Goal: Task Accomplishment & Management: Use online tool/utility

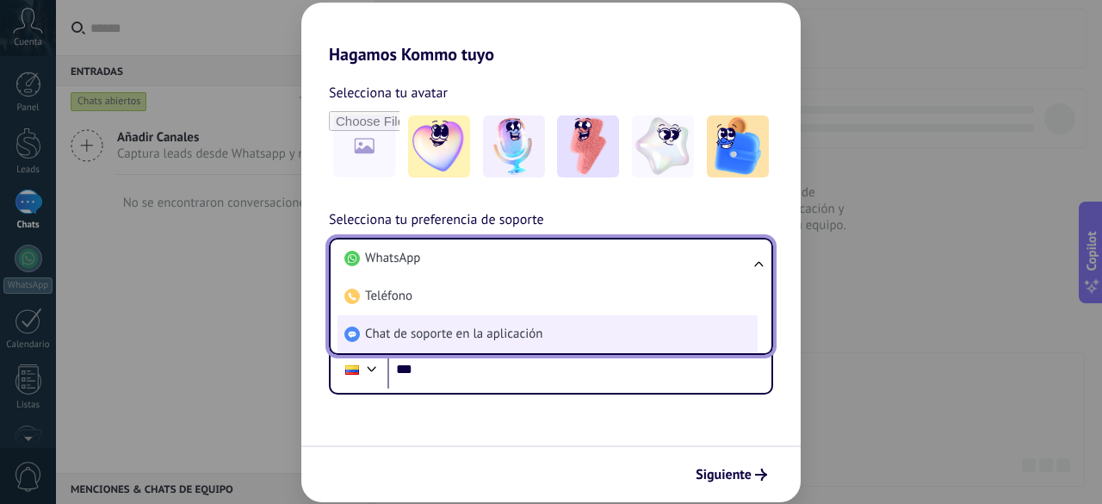
click at [630, 330] on li "Chat de soporte en la aplicación" at bounding box center [548, 334] width 420 height 38
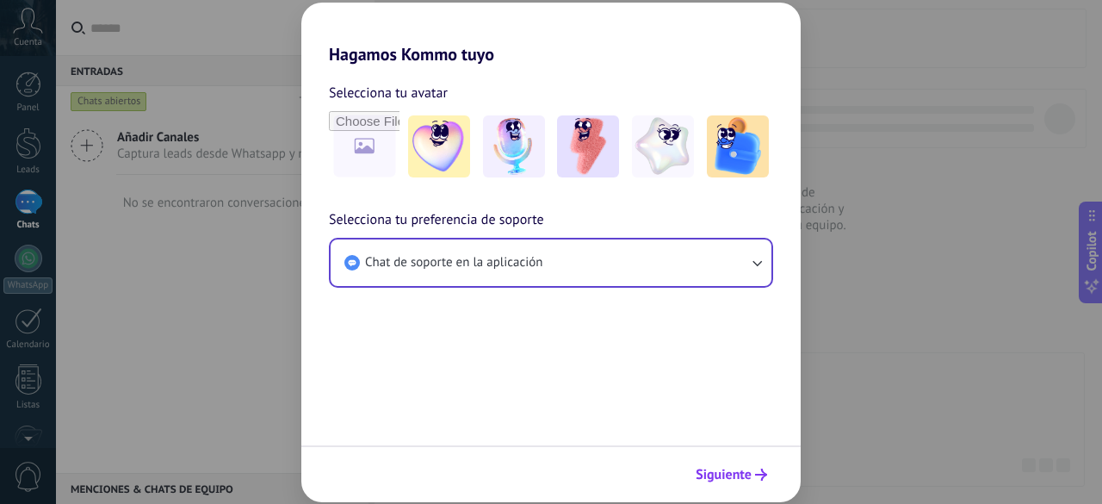
click at [758, 470] on icon "submit" at bounding box center [761, 475] width 12 height 12
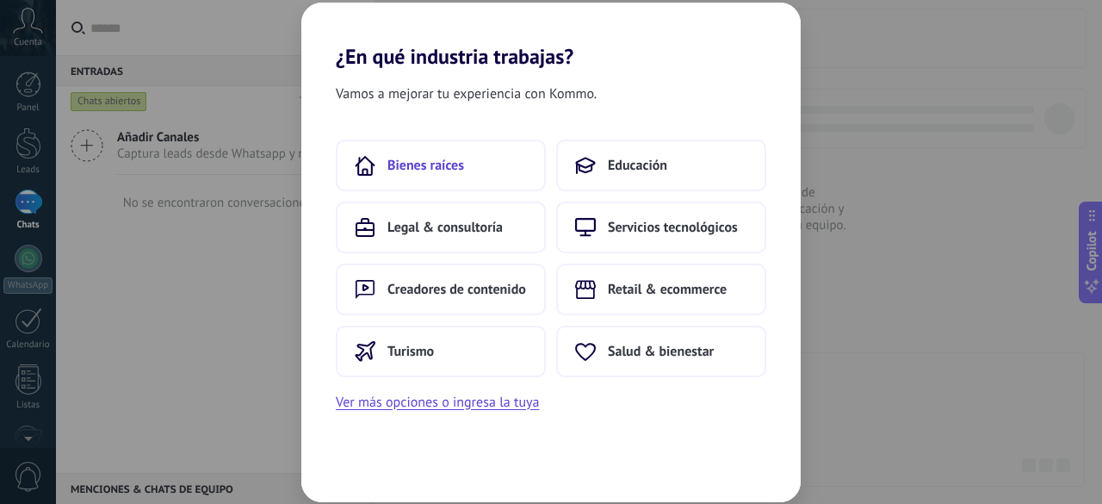
click at [432, 157] on span "Bienes raíces" at bounding box center [426, 165] width 77 height 17
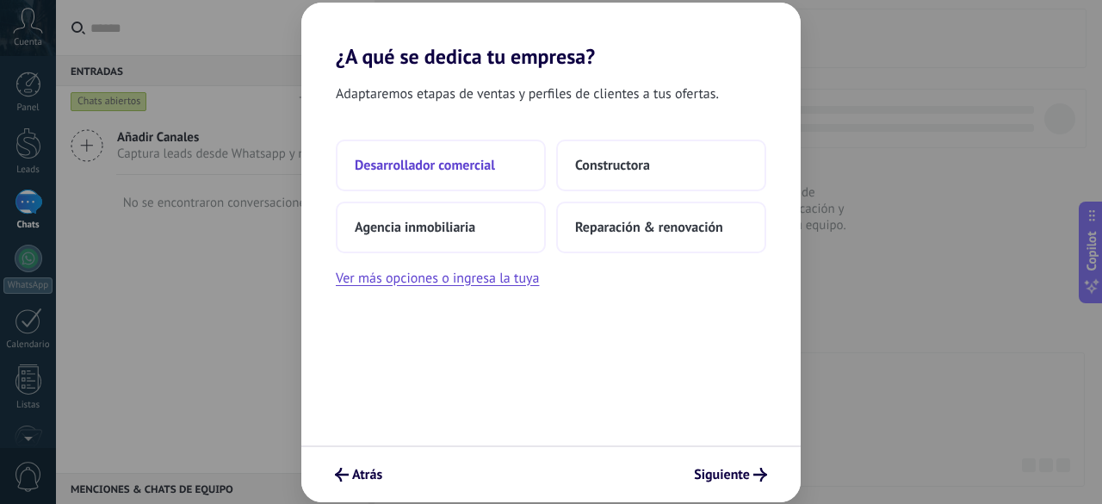
click at [431, 157] on span "Desarrollador comercial" at bounding box center [425, 165] width 140 height 17
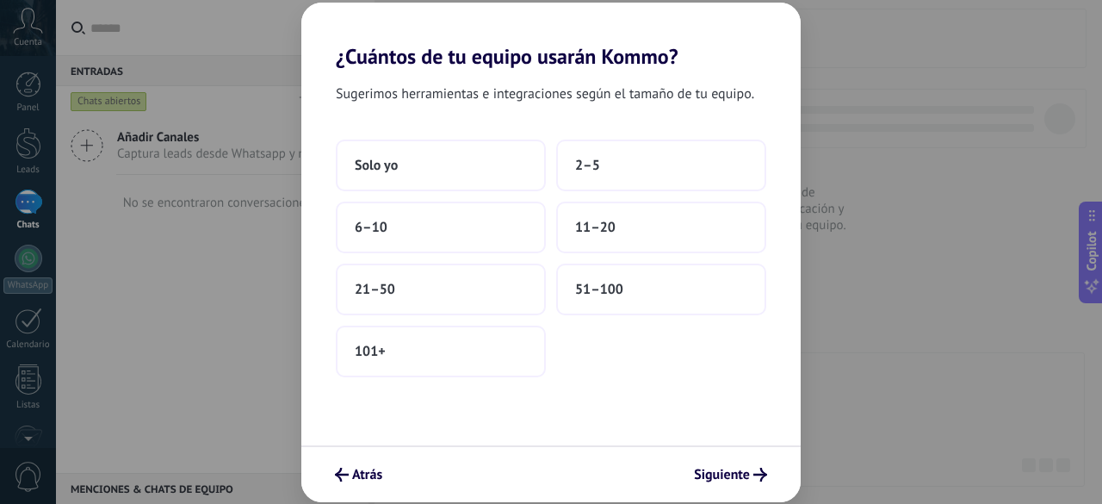
click at [431, 158] on button "Solo yo" at bounding box center [441, 166] width 210 height 52
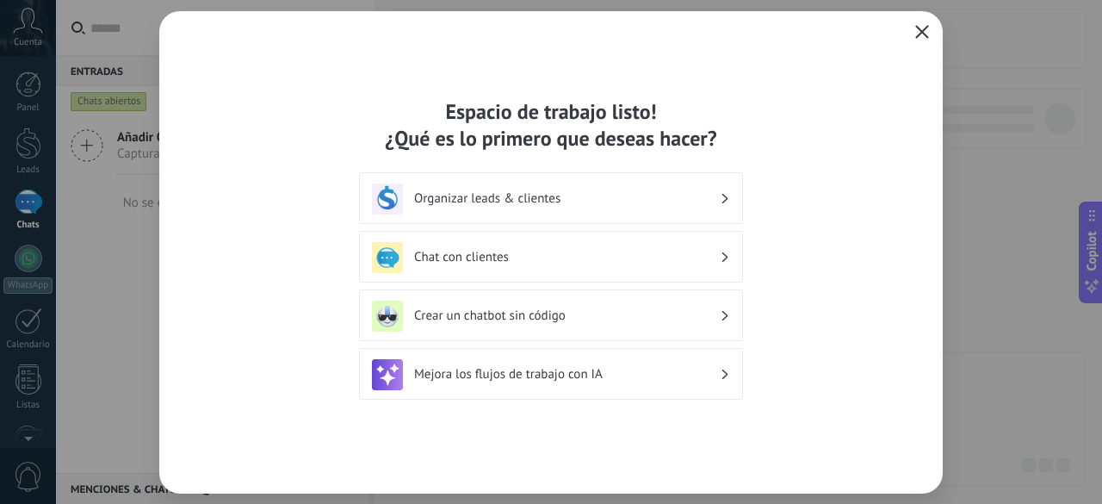
click at [929, 23] on button "button" at bounding box center [922, 33] width 22 height 24
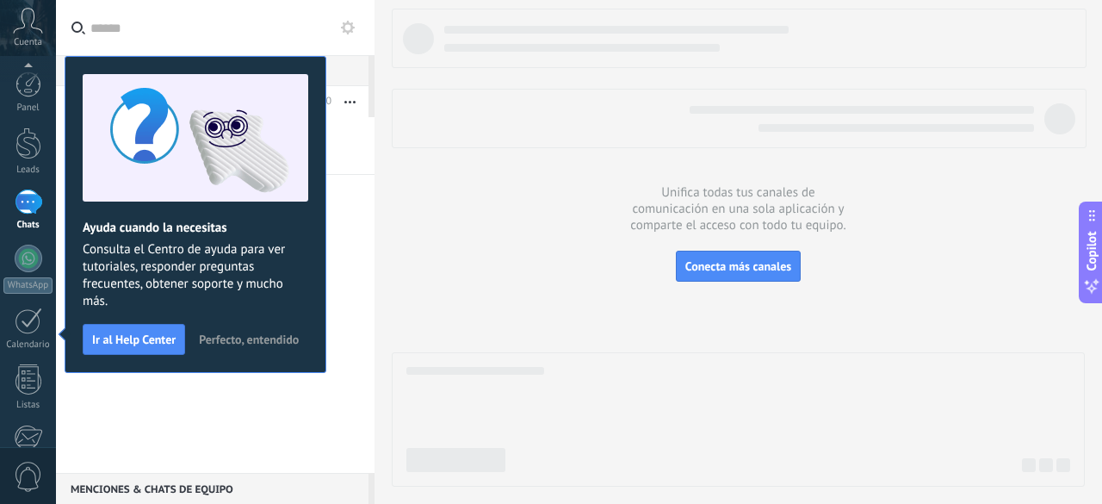
scroll to position [213, 0]
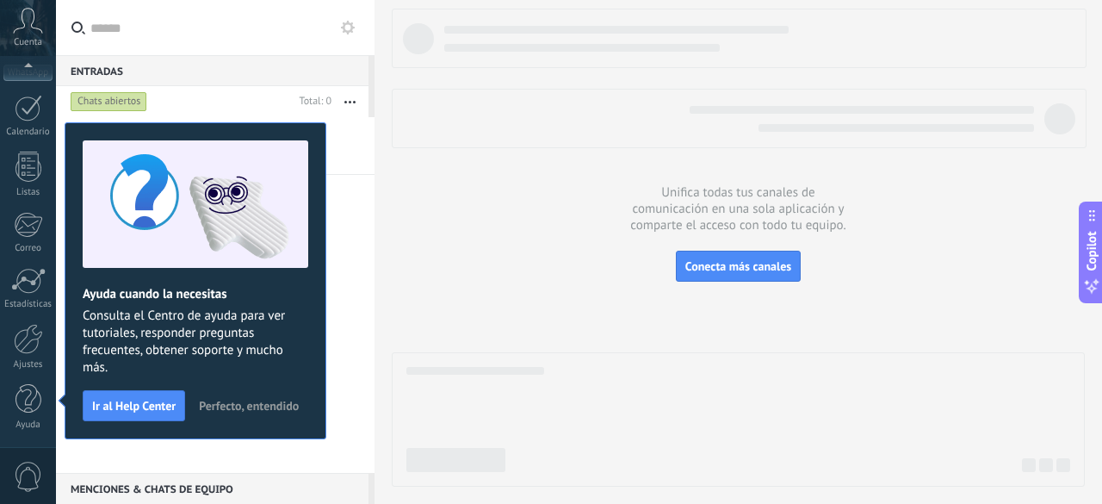
click at [239, 393] on button "Perfecto, entendido" at bounding box center [248, 406] width 115 height 26
